Goal: Communication & Community: Participate in discussion

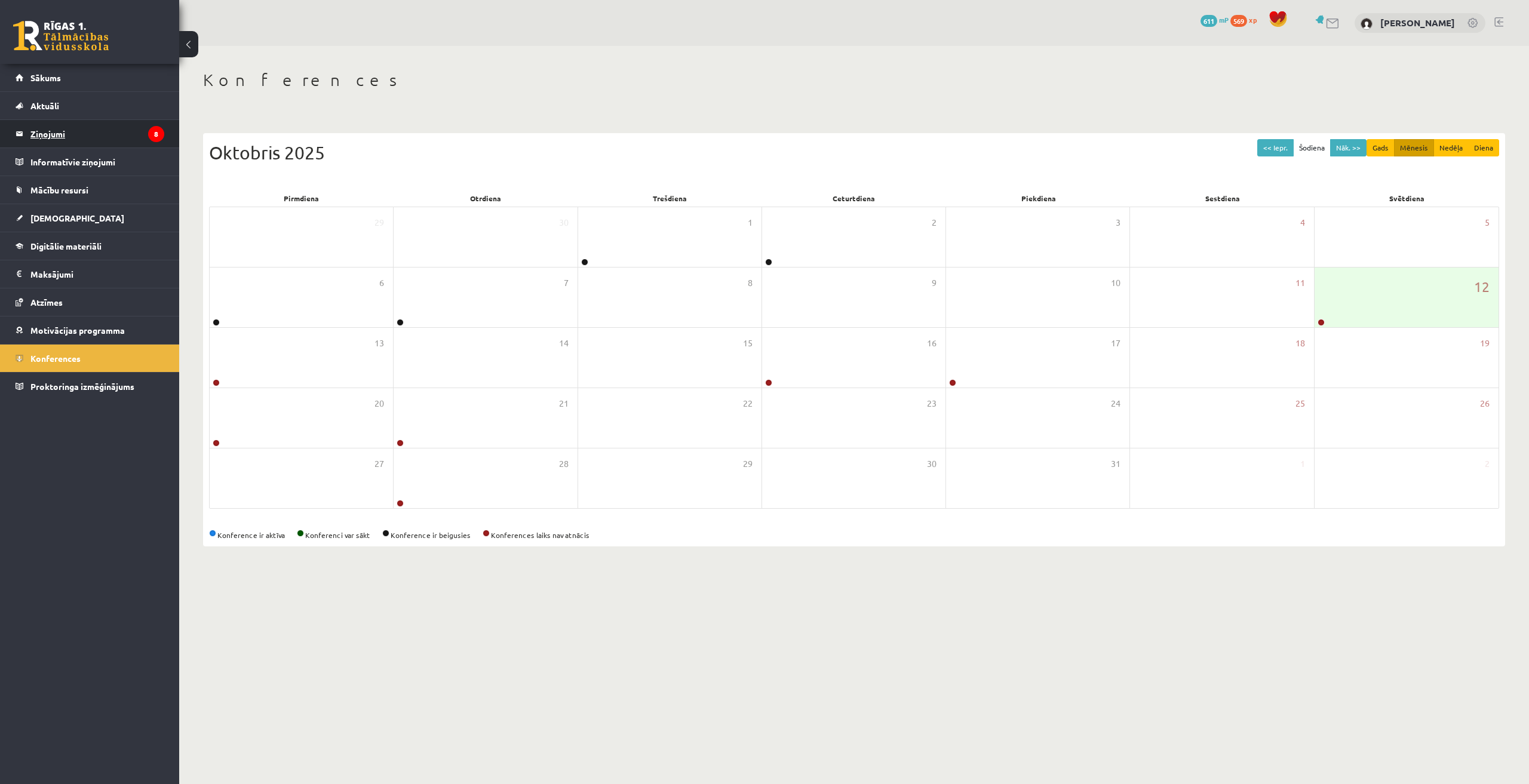
click at [82, 142] on legend "Ziņojumi 8" at bounding box center [97, 134] width 134 height 28
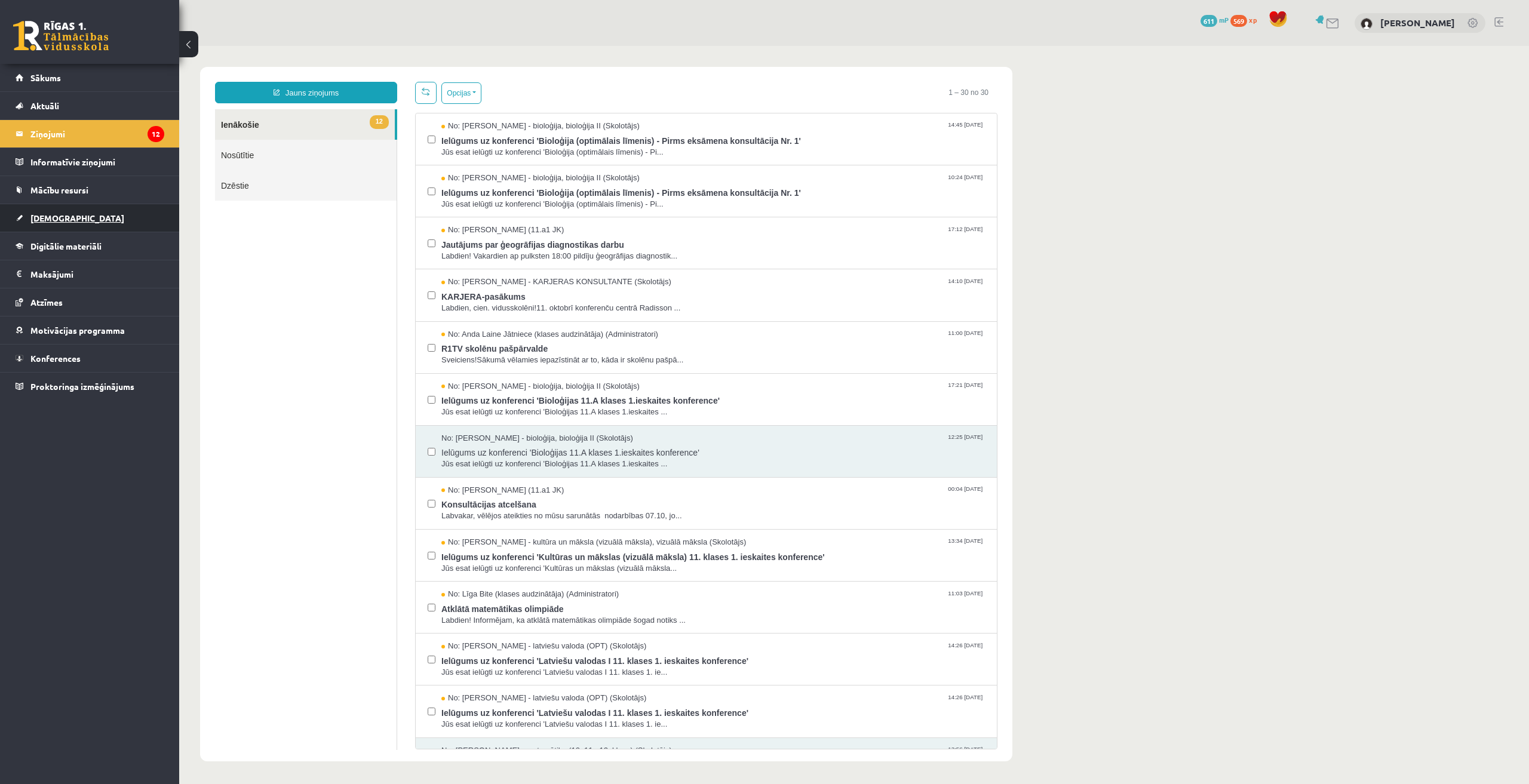
click at [66, 221] on span "[DEMOGRAPHIC_DATA]" at bounding box center [77, 218] width 94 height 11
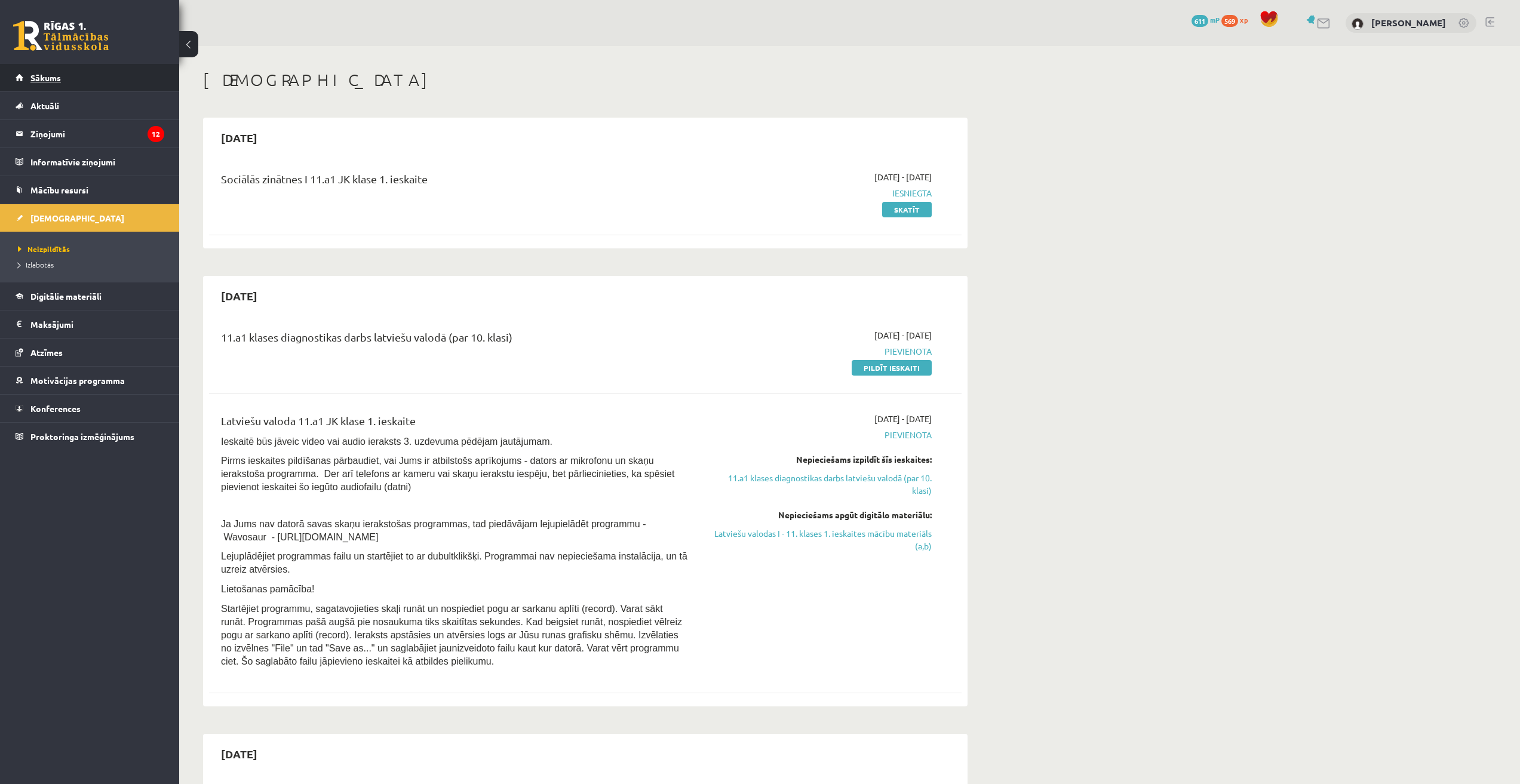
click at [49, 79] on span "Sākums" at bounding box center [45, 78] width 30 height 11
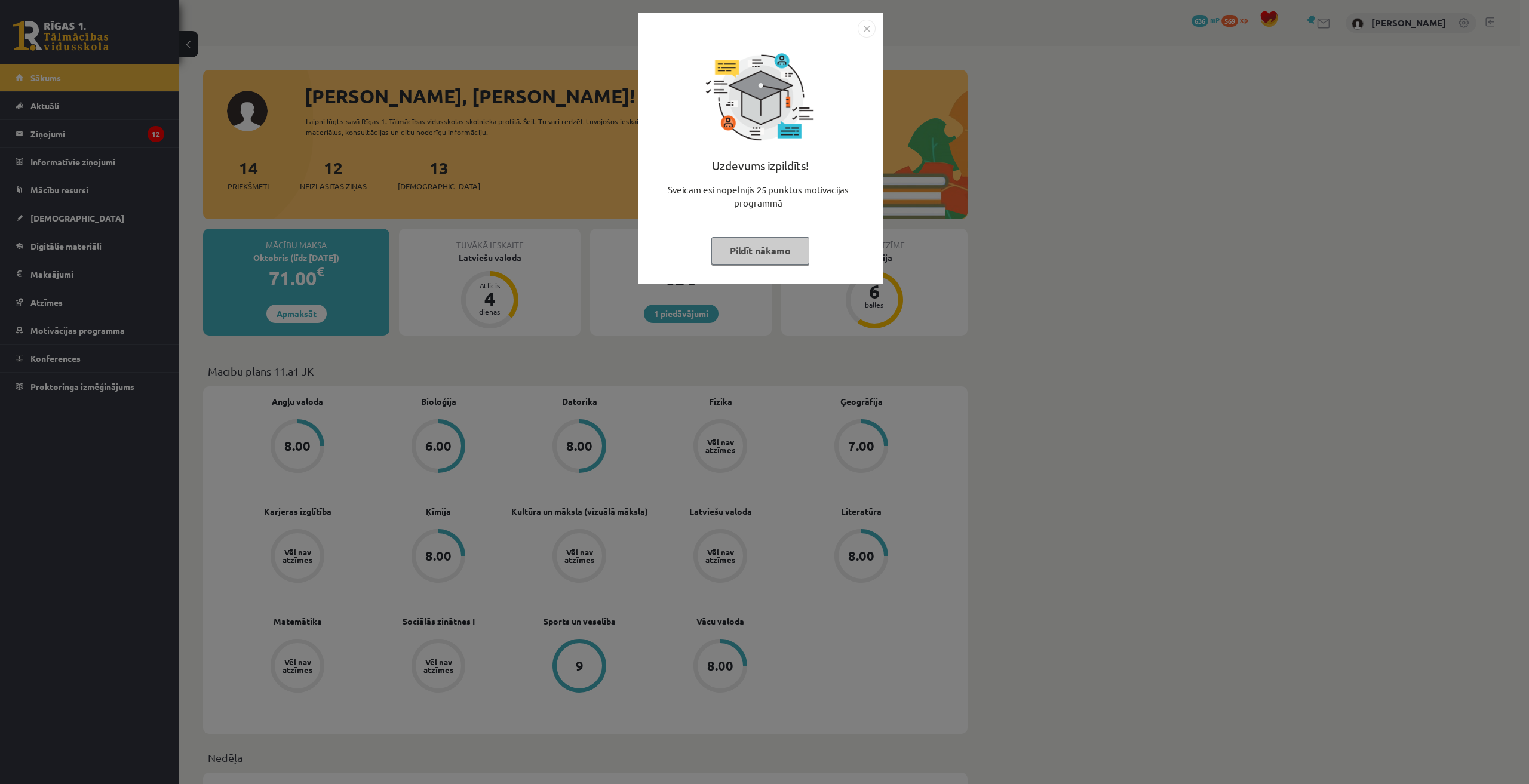
click at [107, 143] on div "Uzdevums izpildīts! Sveicam esi nopelnījis 25 punktus motivācijas programmā Pil…" at bounding box center [764, 392] width 1529 height 784
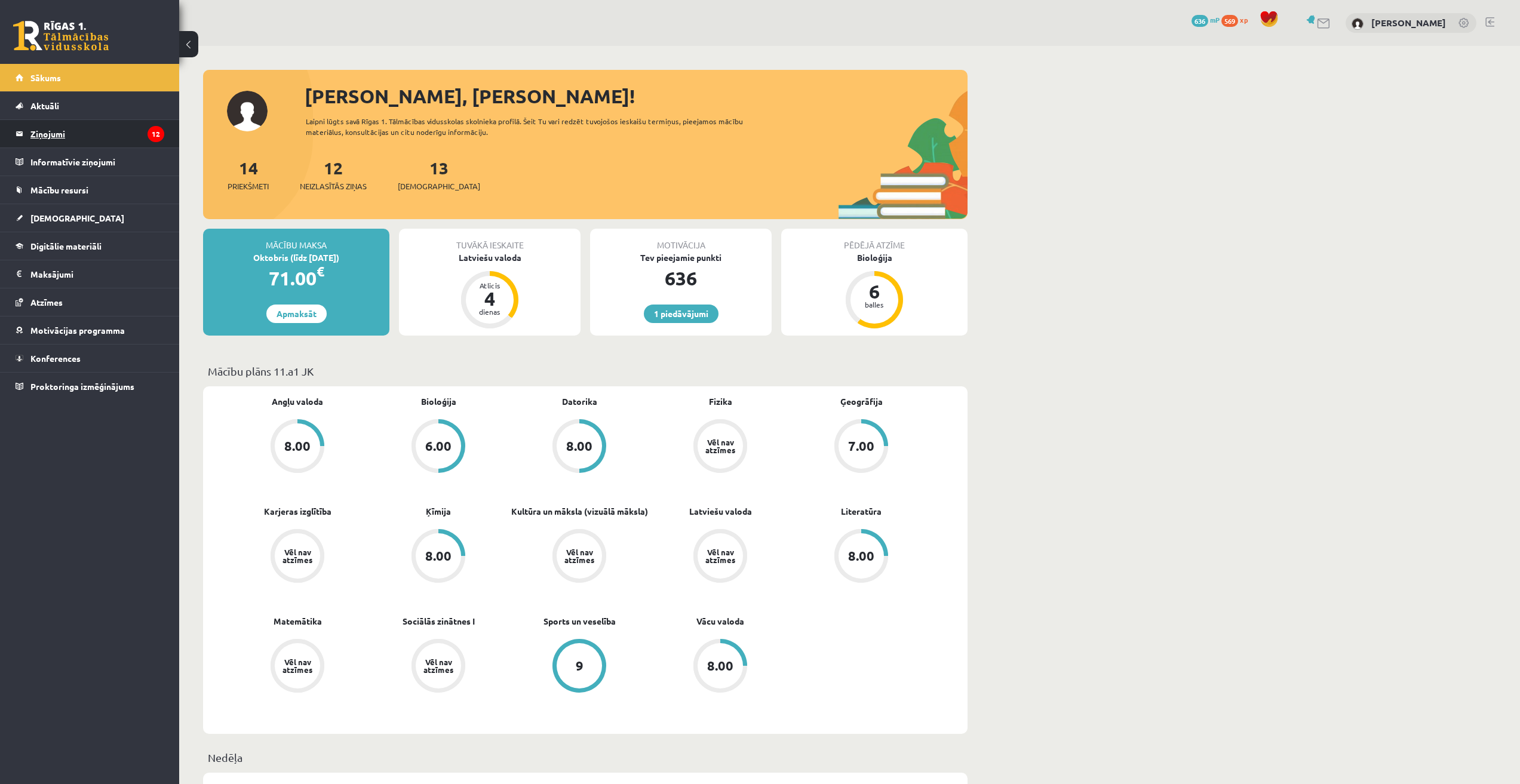
click at [56, 126] on legend "Ziņojumi 12" at bounding box center [97, 134] width 134 height 28
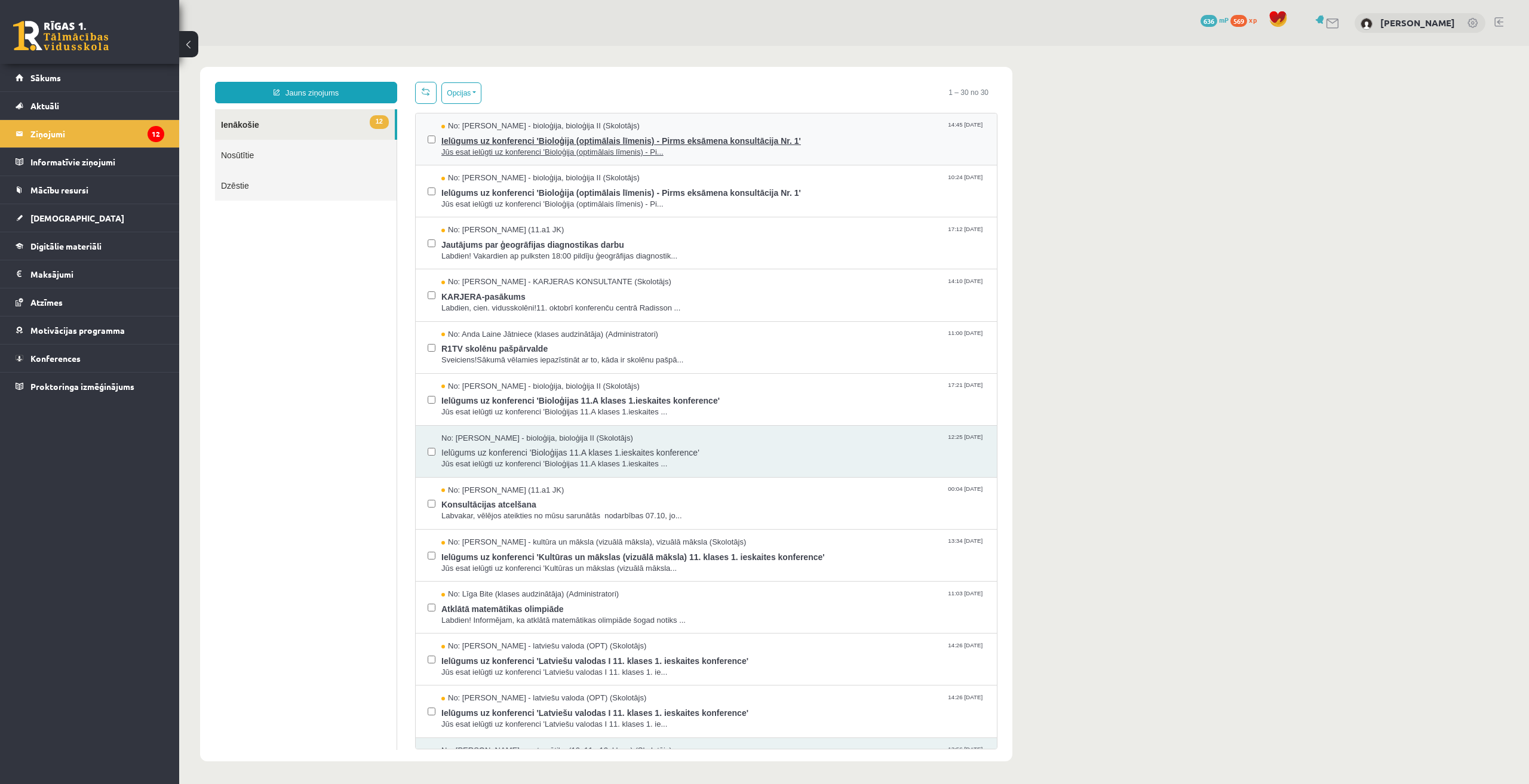
click at [460, 150] on span "Jūs esat ielūgti uz konferenci 'Bioloģija (optimālais līmenis) - Pi..." at bounding box center [713, 152] width 544 height 11
click at [1095, 236] on body "Jauns ziņojums 12 Ienākošie Nosūtītie Dzēstie ** ********* ********* ******* Op…" at bounding box center [854, 413] width 1350 height 736
click at [545, 173] on span "No: Elza Saulīte - bioloģija, bioloģija II (Skolotājs)" at bounding box center [540, 178] width 198 height 11
click at [606, 158] on div "No: Elza Saulīte - bioloģija, bioloģija II (Skolotājs) 14:45 12/10/2025 Ielūgum…" at bounding box center [706, 139] width 582 height 52
click at [602, 154] on span "Jūs esat ielūgti uz konferenci 'Bioloģija (optimālais līmenis) - Pi..." at bounding box center [713, 152] width 544 height 11
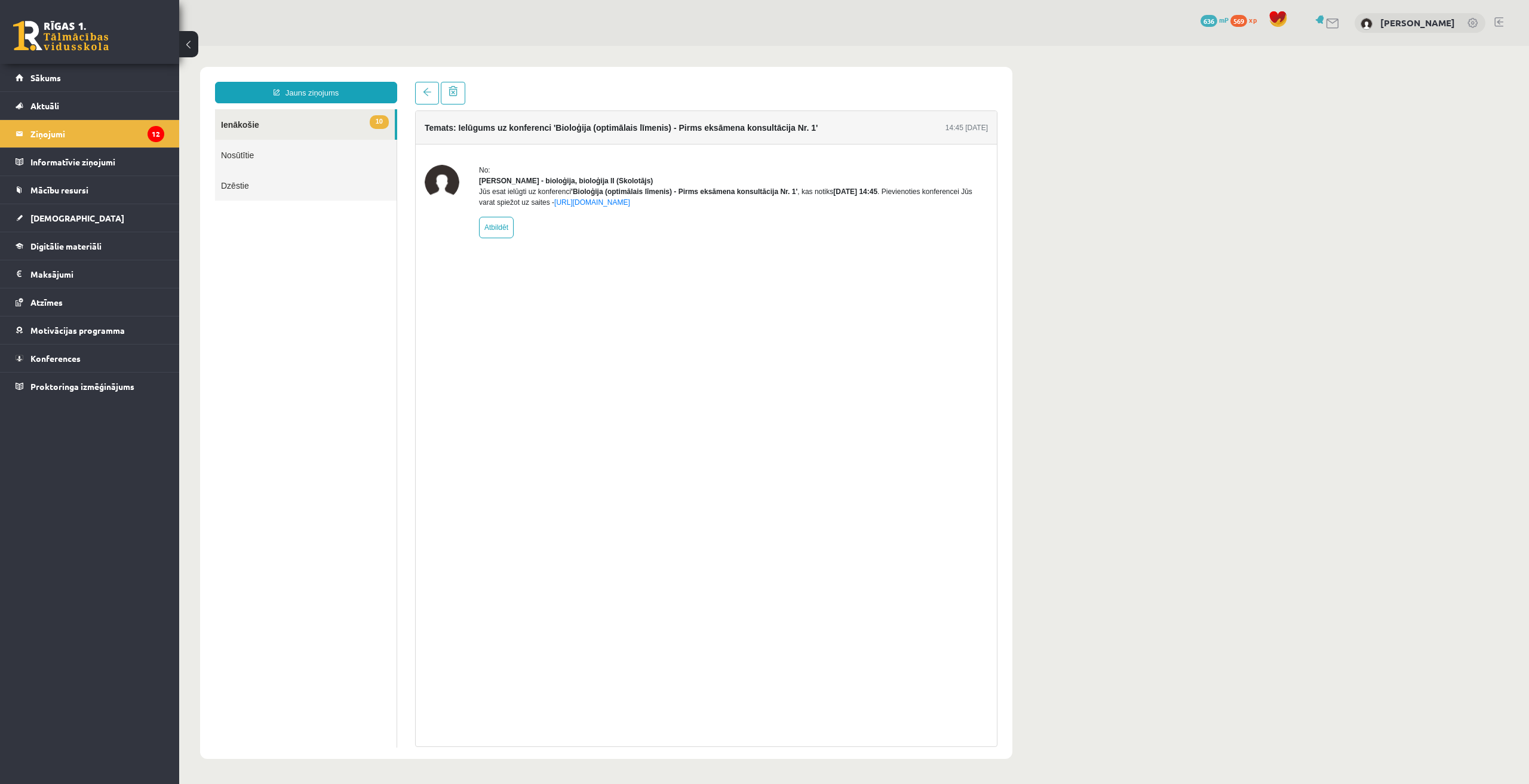
click at [733, 436] on div "Temats: Ielūgums uz konferenci 'Bioloģija (optimālais līmenis) - Pirms eksāmena…" at bounding box center [706, 429] width 582 height 636
click at [630, 207] on link "https://eskola.r1tv.lv/conferences/4862/join" at bounding box center [592, 202] width 76 height 8
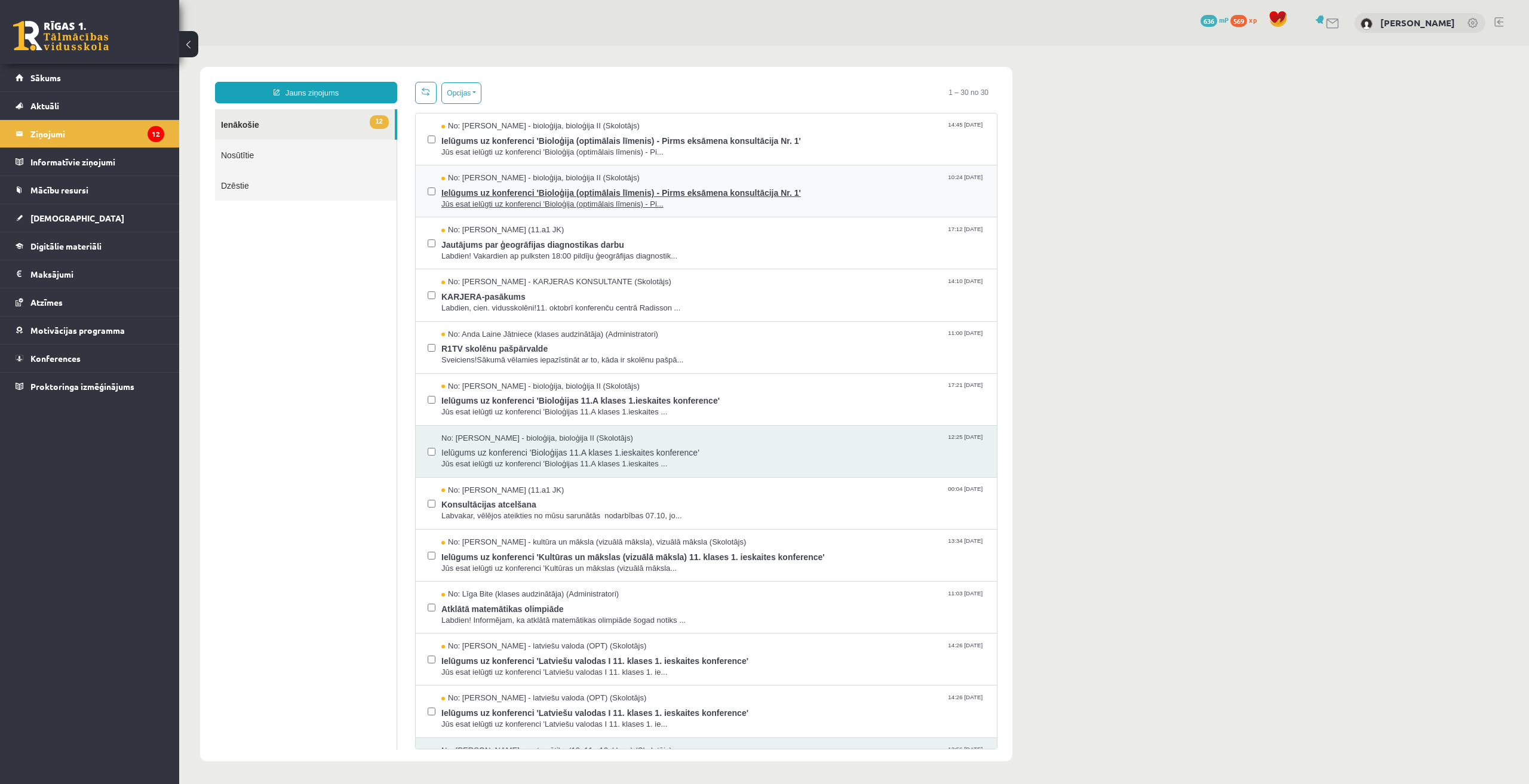
click at [561, 187] on span "Ielūgums uz konferenci 'Bioloģija (optimālais līmenis) - Pirms eksāmena konsult…" at bounding box center [713, 191] width 544 height 15
click at [515, 149] on span "Jūs esat ielūgti uz konferenci 'Bioloģija (optimālais līmenis) - Pi..." at bounding box center [713, 152] width 544 height 11
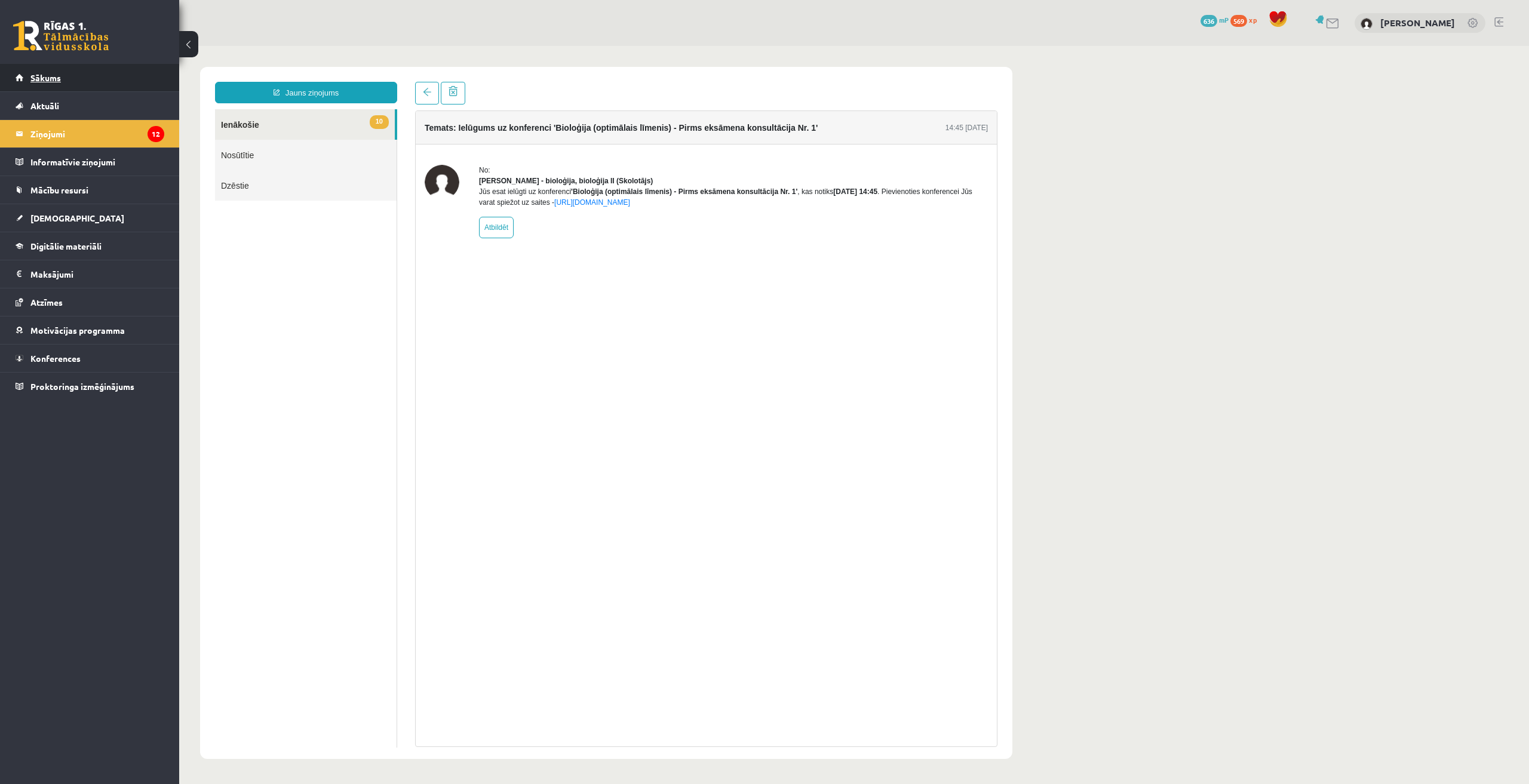
click at [83, 89] on link "Sākums" at bounding box center [90, 77] width 149 height 28
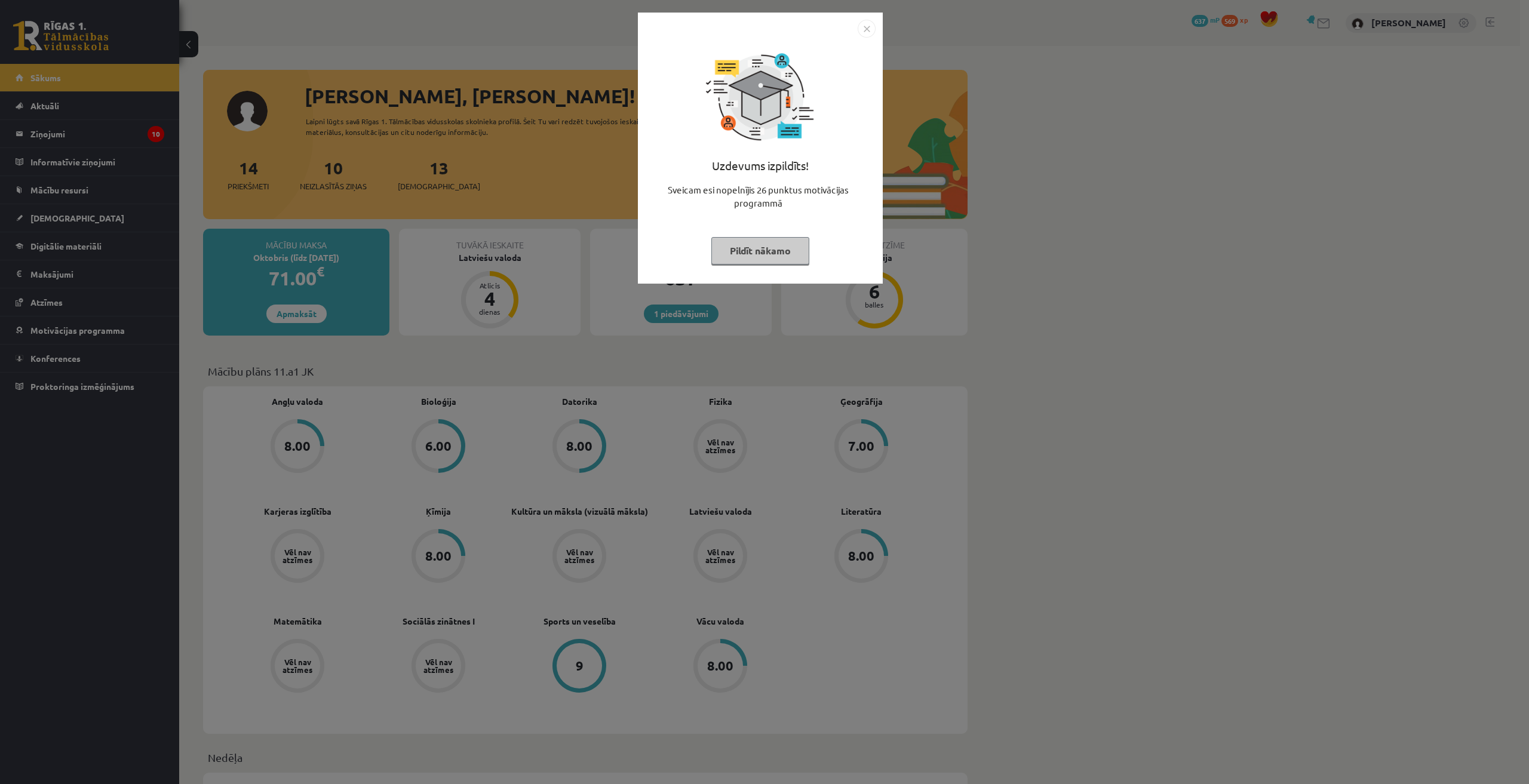
click at [66, 111] on div "Uzdevums izpildīts! Sveicam esi nopelnījis 26 punktus motivācijas programmā Pil…" at bounding box center [764, 392] width 1529 height 784
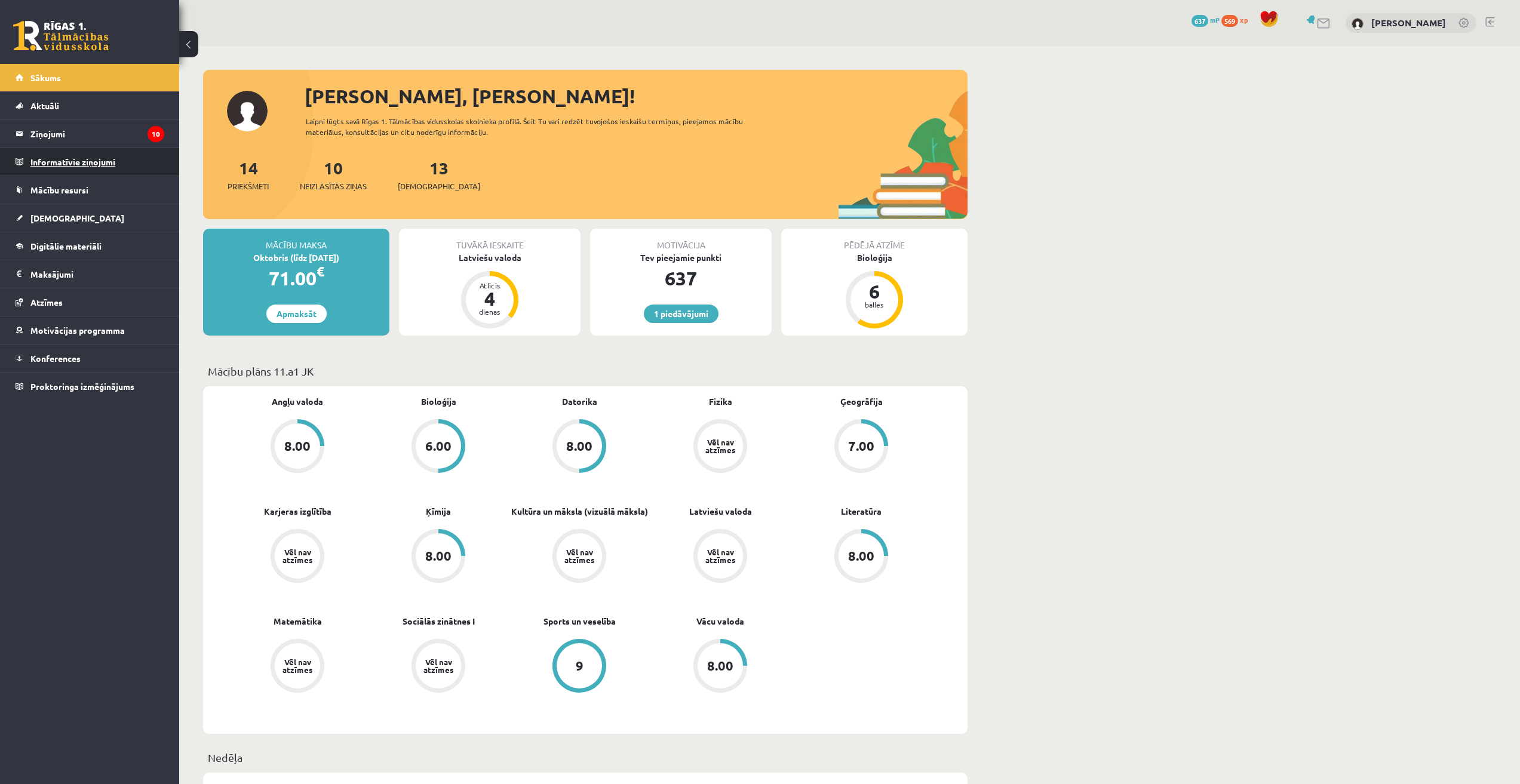
click at [62, 160] on legend "Informatīvie ziņojumi 0" at bounding box center [97, 162] width 134 height 28
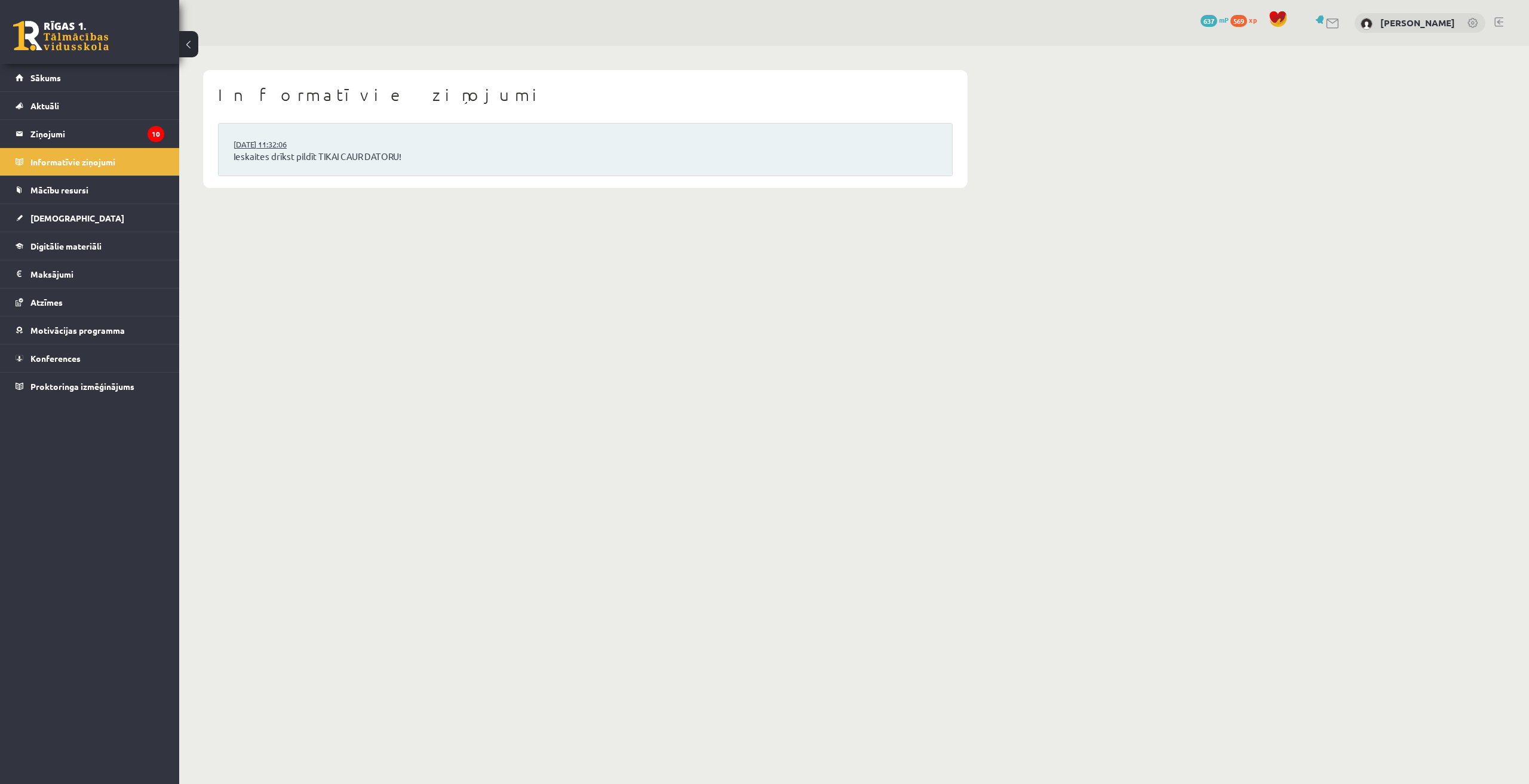
click at [279, 138] on link "[DATE] 11:32:06" at bounding box center [278, 144] width 89 height 12
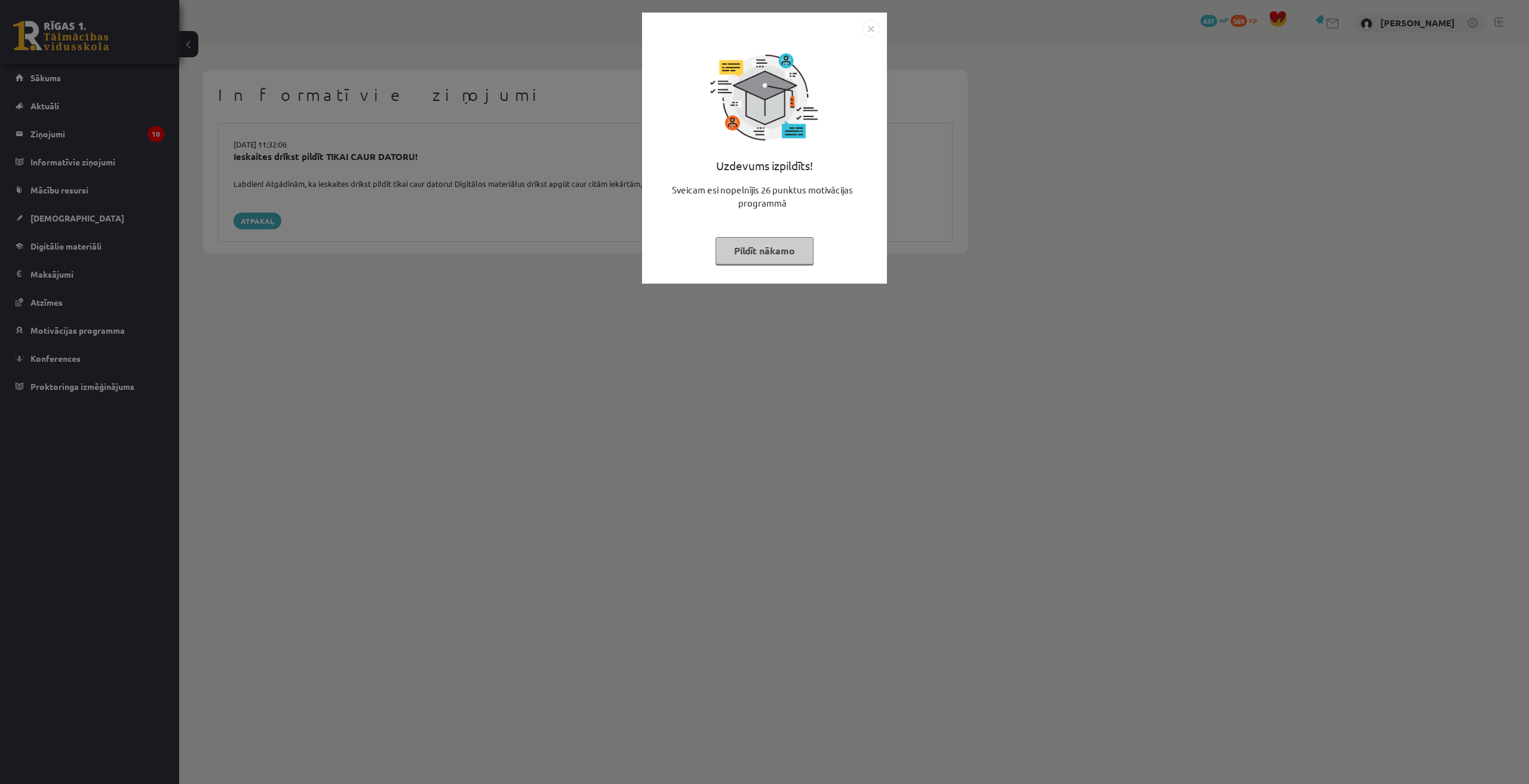
click at [374, 165] on div "Uzdevums izpildīts! Sveicam esi nopelnījis 26 punktus motivācijas programmā Pil…" at bounding box center [764, 392] width 1529 height 784
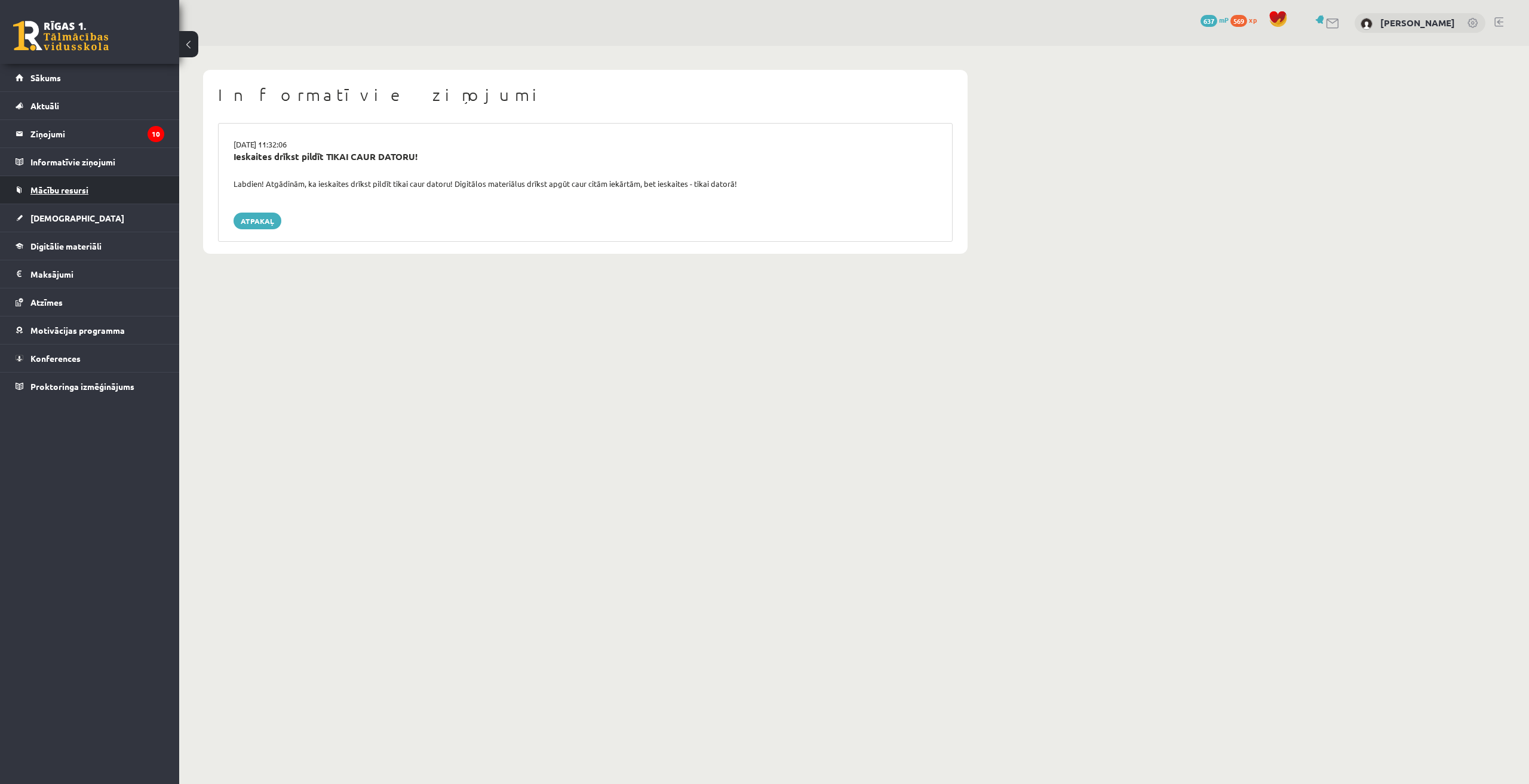
click at [87, 183] on link "Mācību resursi" at bounding box center [90, 189] width 149 height 28
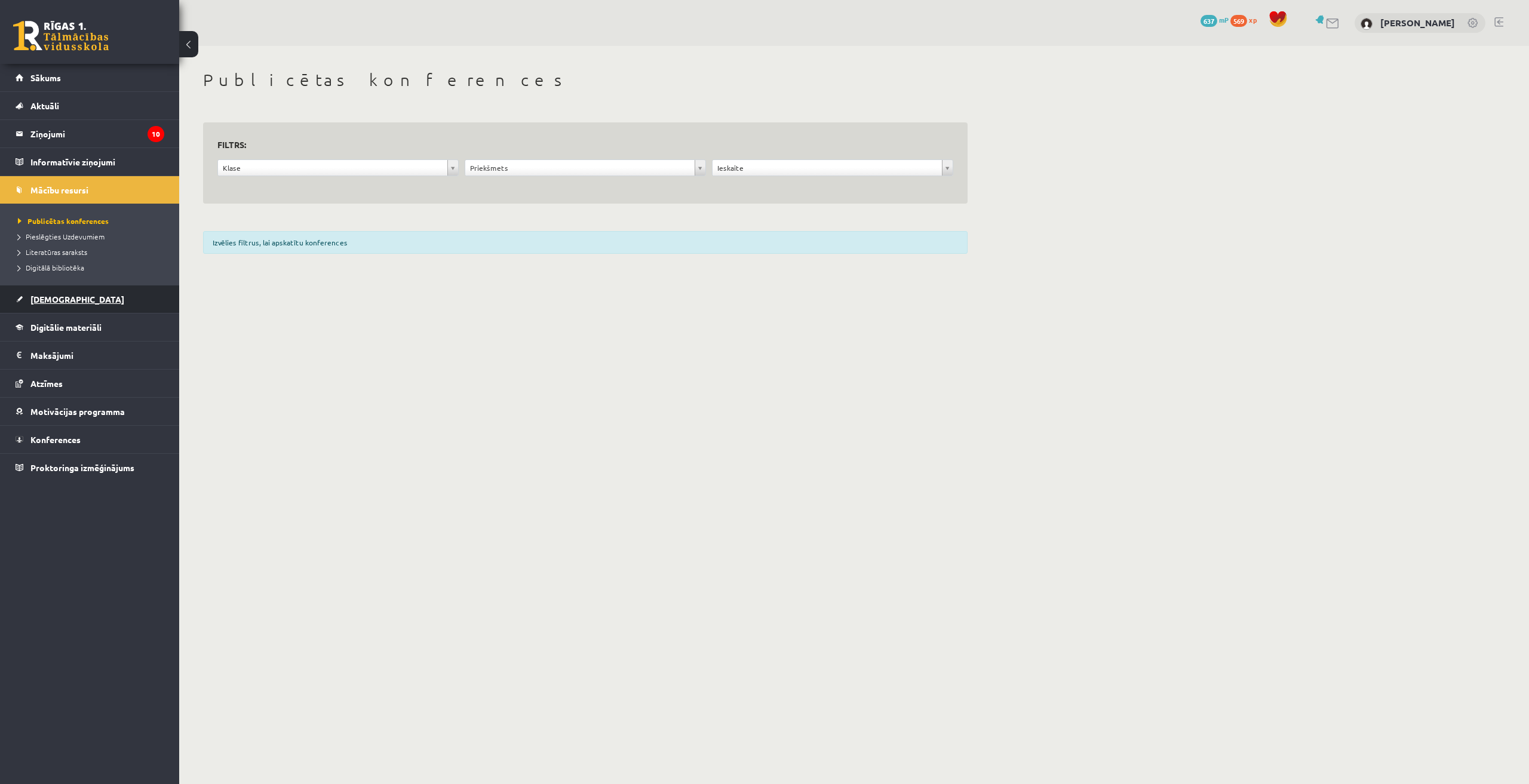
click at [74, 307] on link "[DEMOGRAPHIC_DATA]" at bounding box center [90, 299] width 149 height 28
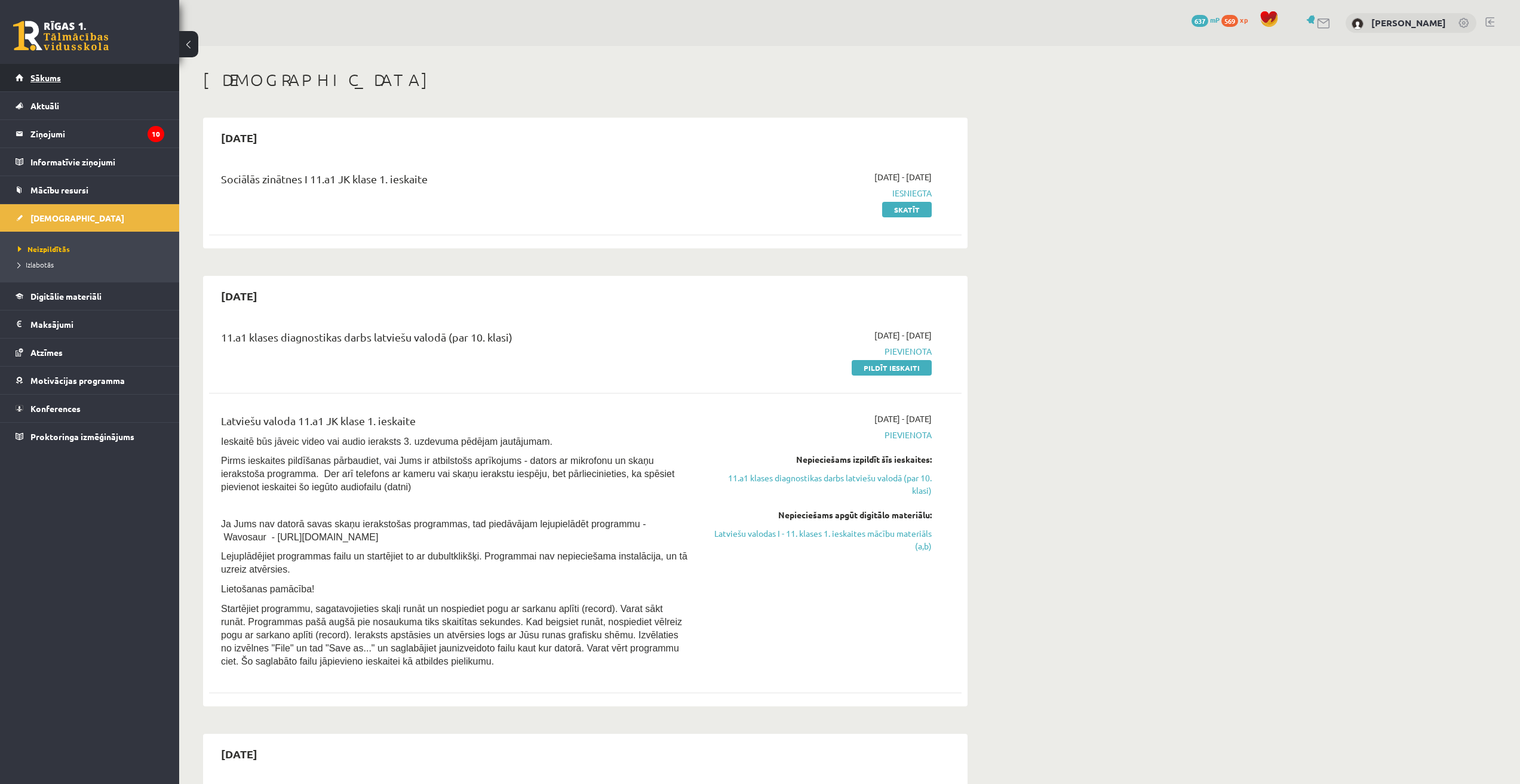
click at [47, 72] on link "Sākums" at bounding box center [90, 77] width 149 height 28
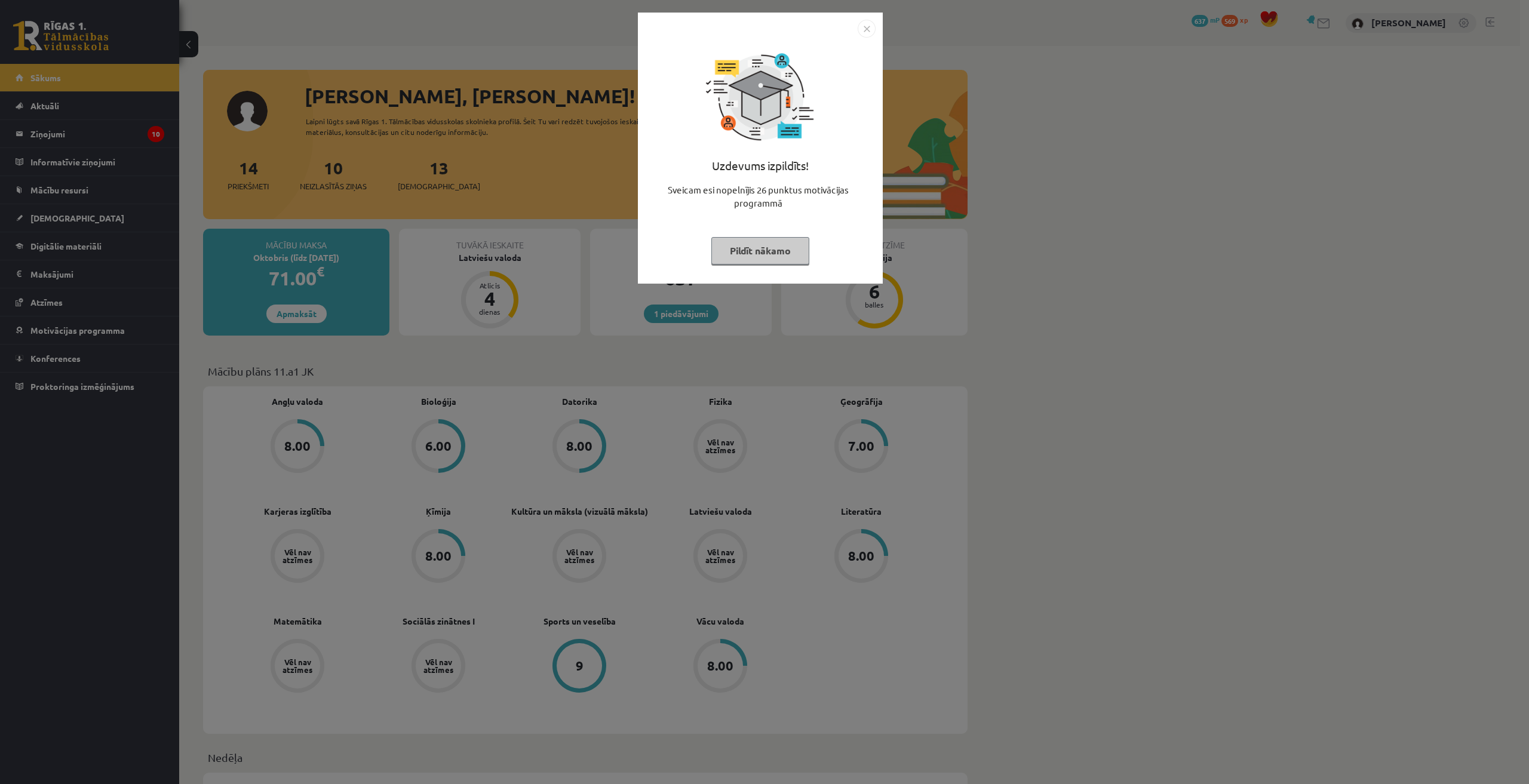
drag, startPoint x: 1057, startPoint y: 310, endPoint x: 1055, endPoint y: 303, distance: 7.3
click at [1055, 310] on div "Uzdevums izpildīts! Sveicam esi nopelnījis 26 punktus motivācijas programmā Pil…" at bounding box center [764, 392] width 1529 height 784
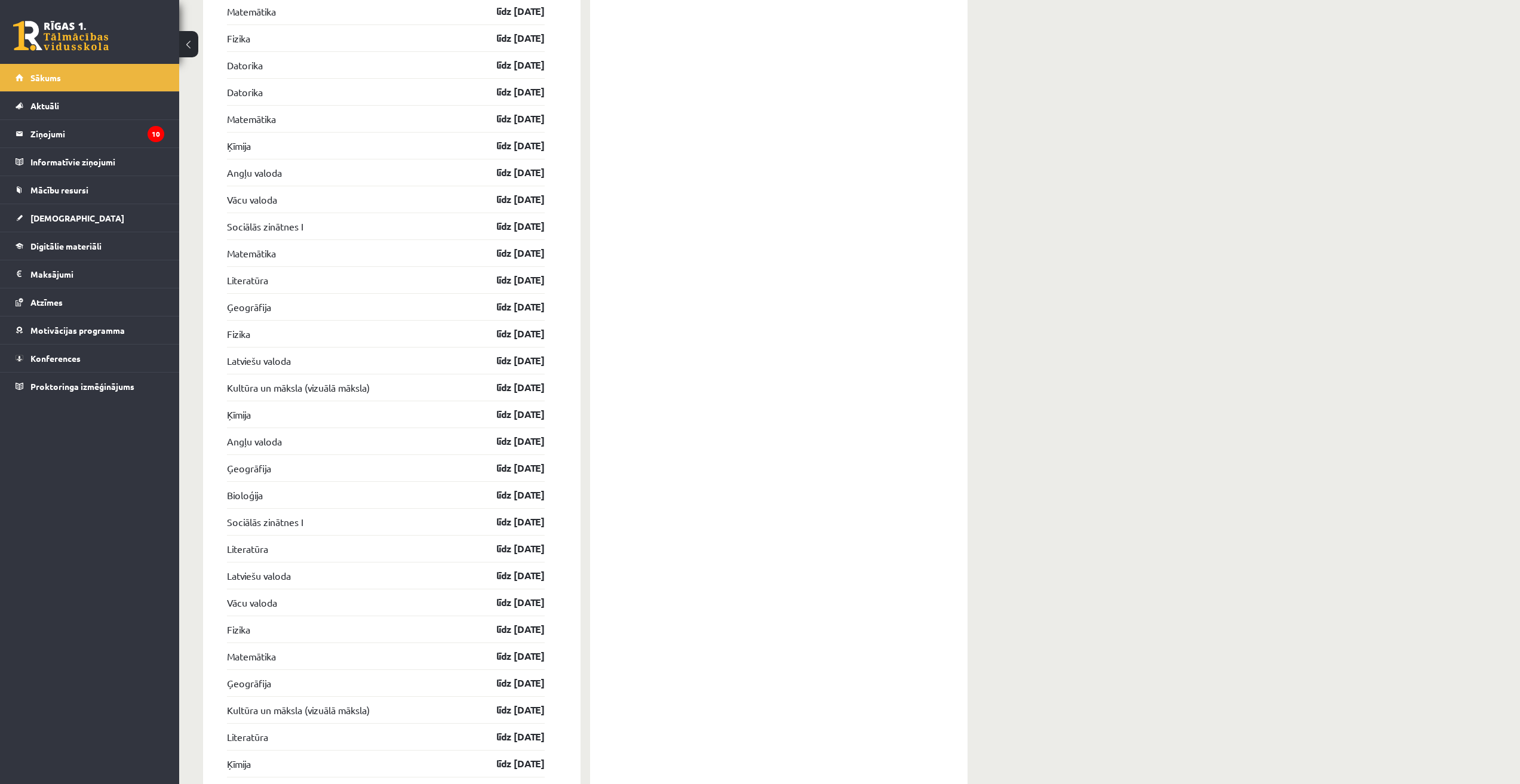
scroll to position [1493, 0]
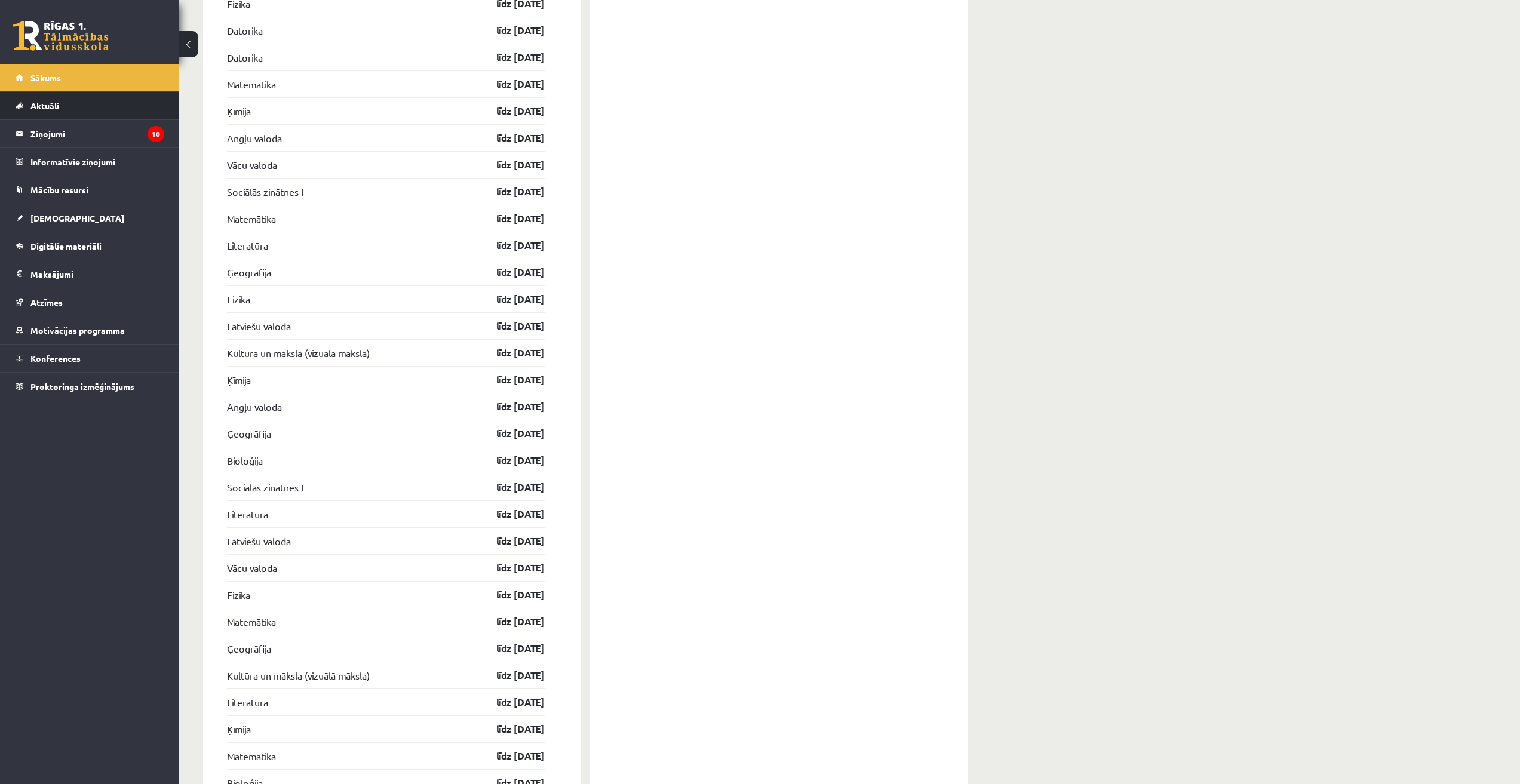
click at [81, 109] on link "Aktuāli" at bounding box center [90, 105] width 149 height 28
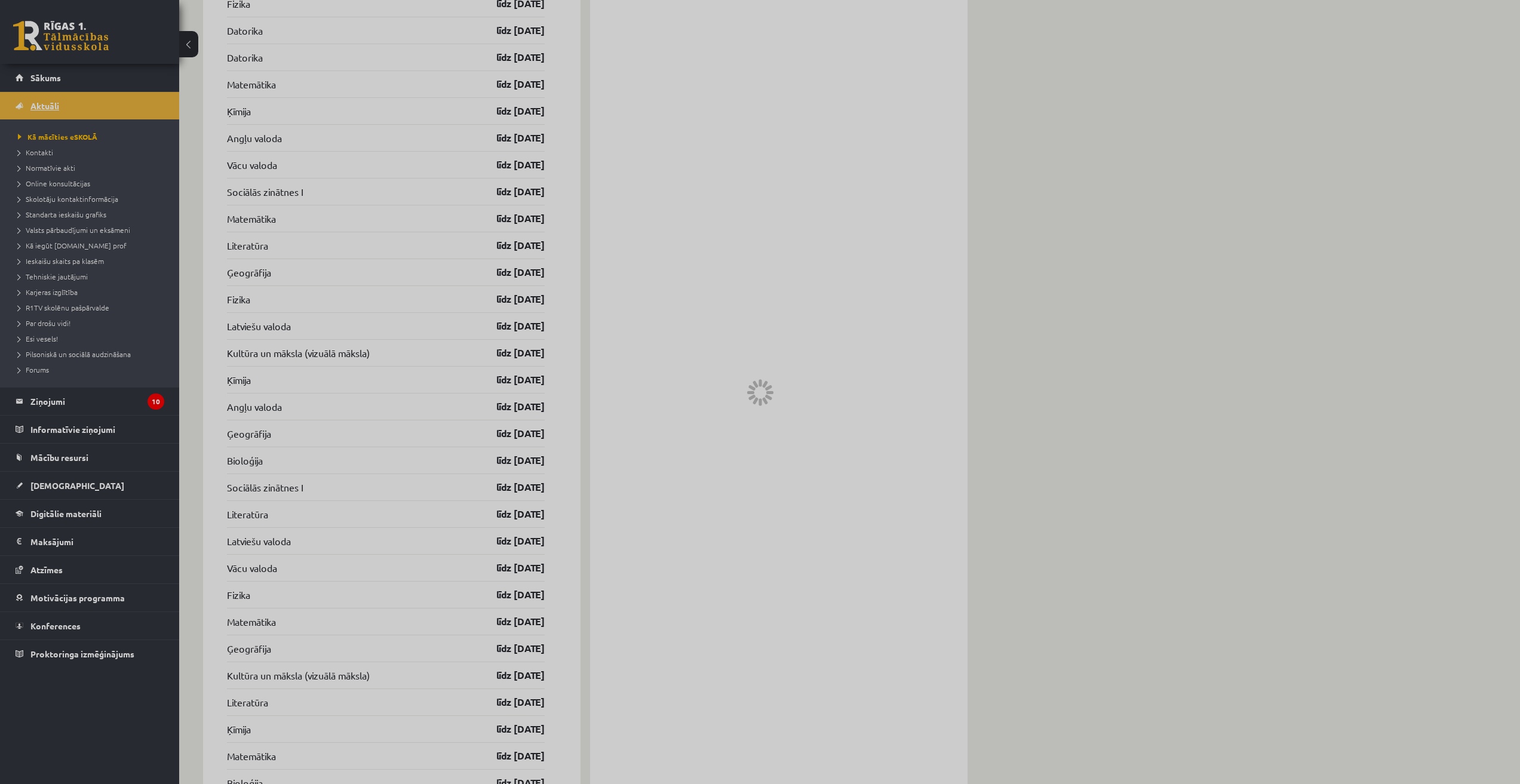
scroll to position [517, 0]
